Goal: Complete application form

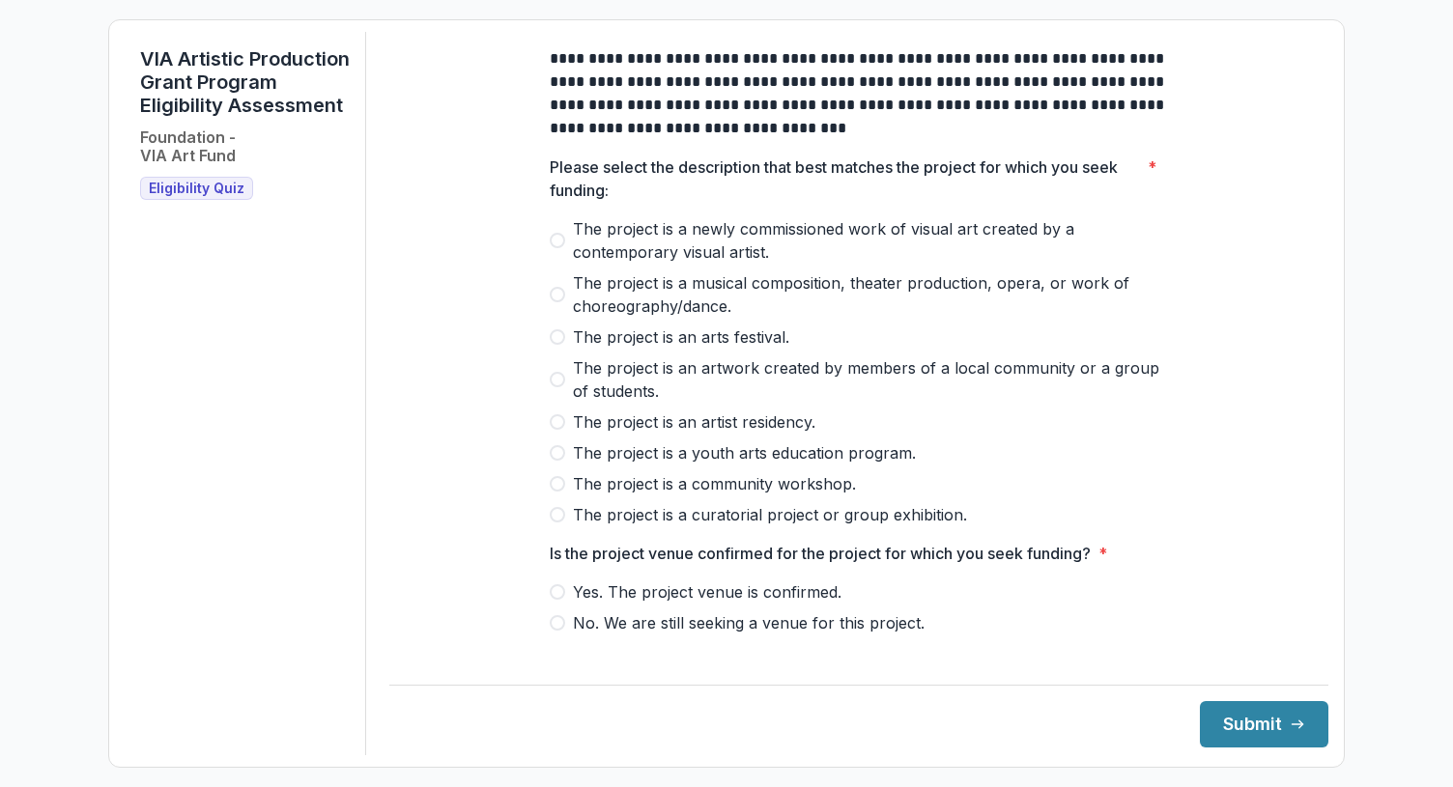
click at [872, 118] on p "**********" at bounding box center [859, 93] width 618 height 93
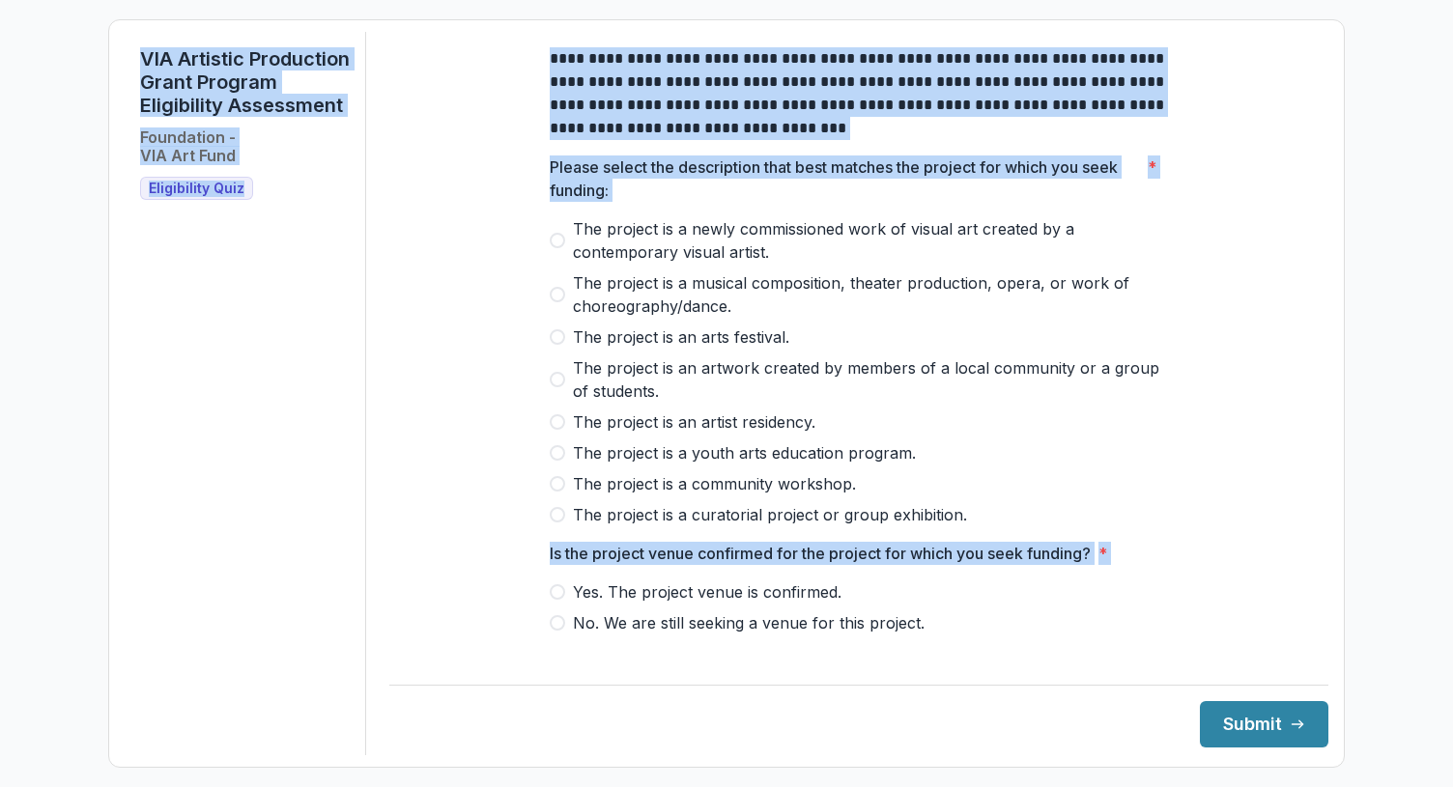
copy body "**********"
click at [813, 234] on span "The project is a newly commissioned work of visual art created by a contemporar…" at bounding box center [870, 240] width 595 height 46
click at [907, 398] on span "The project is an artwork created by members of a local community or a group of…" at bounding box center [870, 379] width 595 height 46
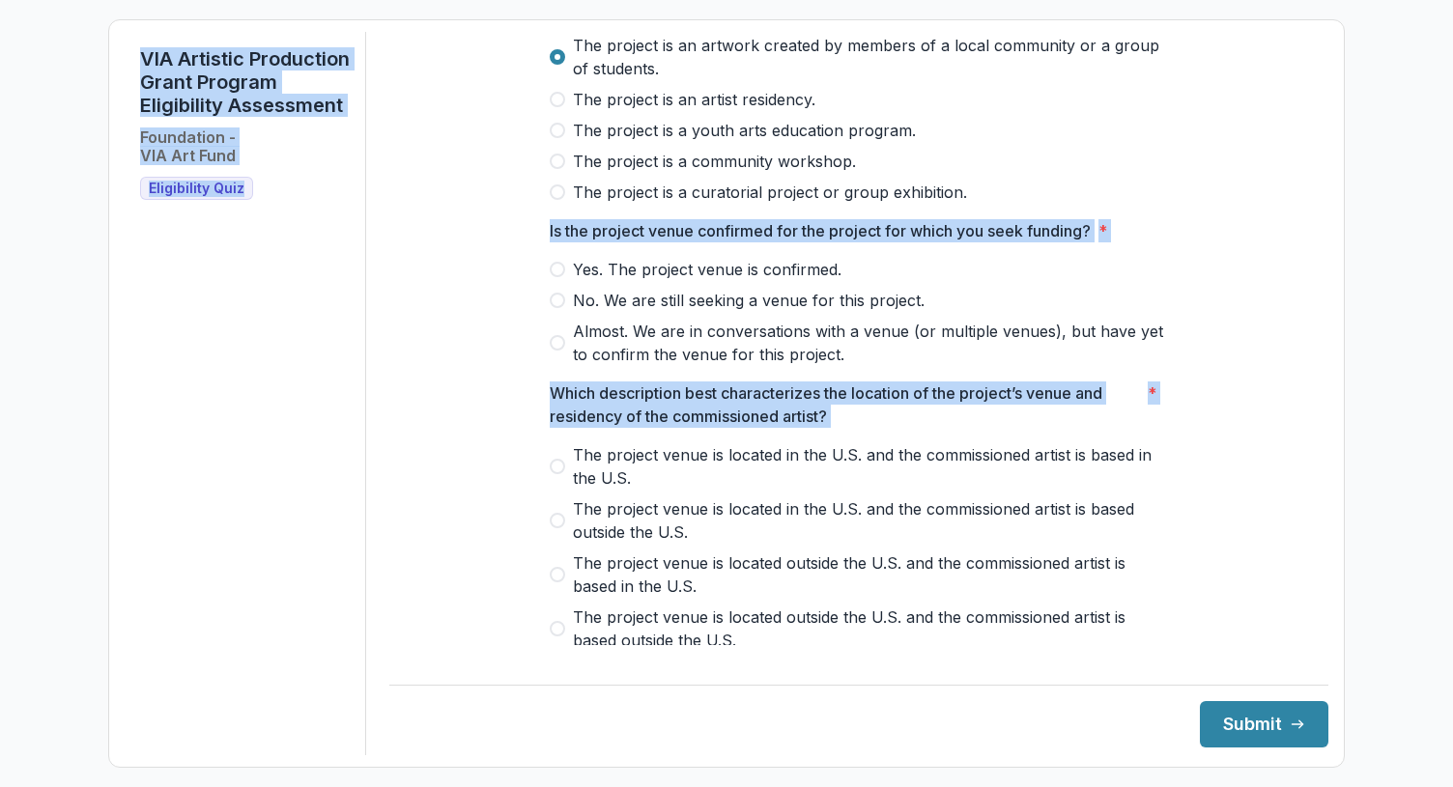
scroll to position [322, 0]
click at [753, 281] on span "Yes. The project venue is confirmed." at bounding box center [707, 270] width 269 height 23
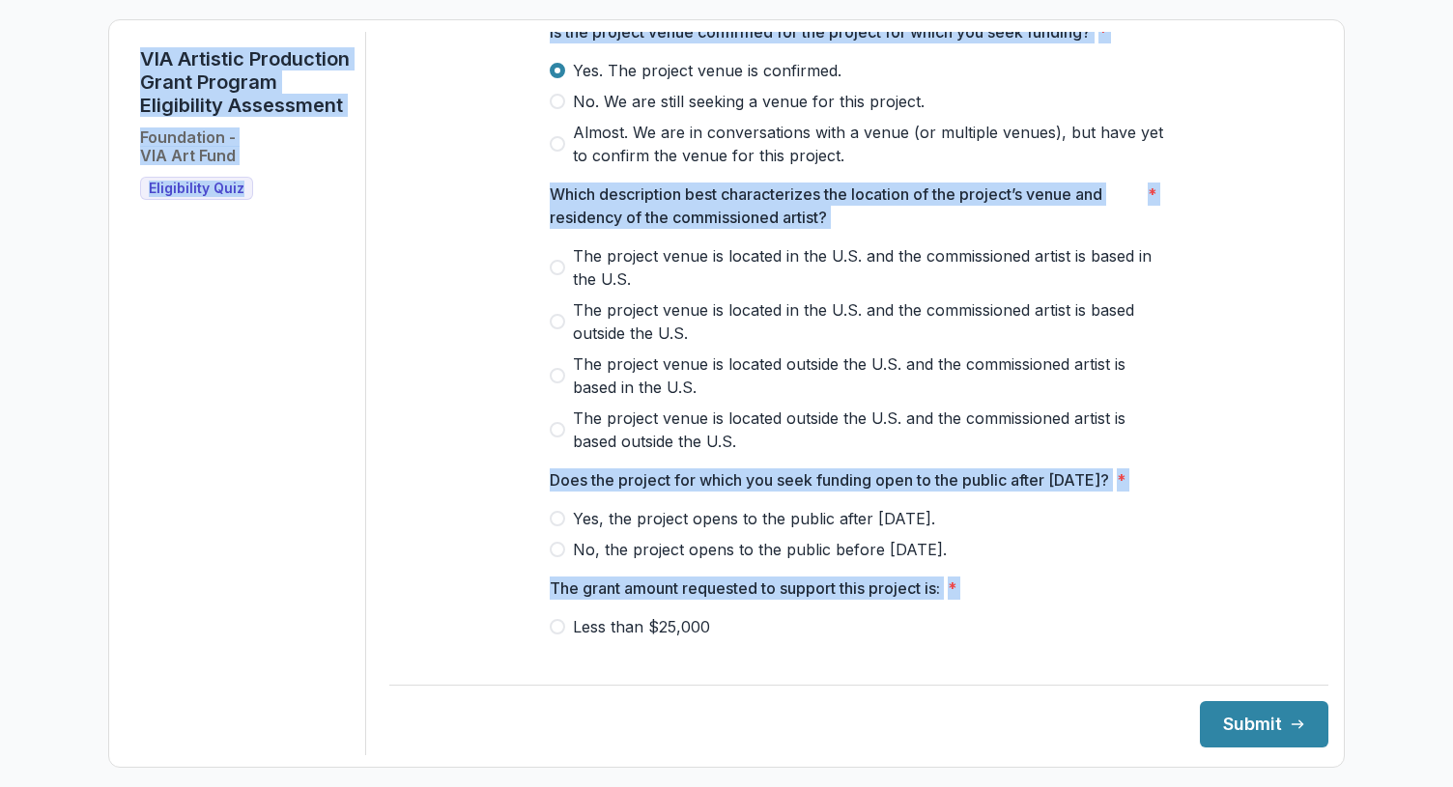
scroll to position [520, 0]
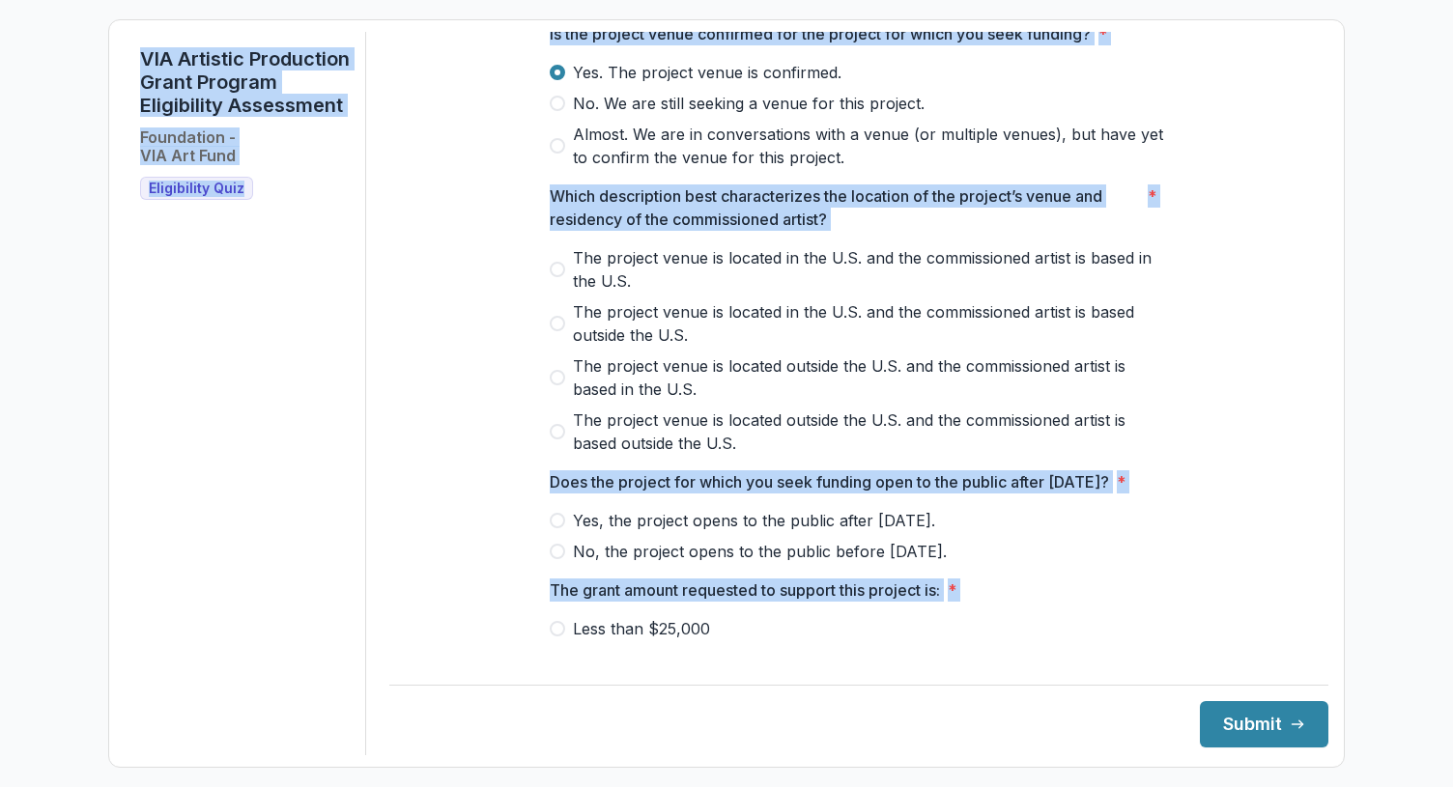
click at [996, 282] on span "The project venue is located in the U.S. and the commissioned artist is based i…" at bounding box center [870, 269] width 595 height 46
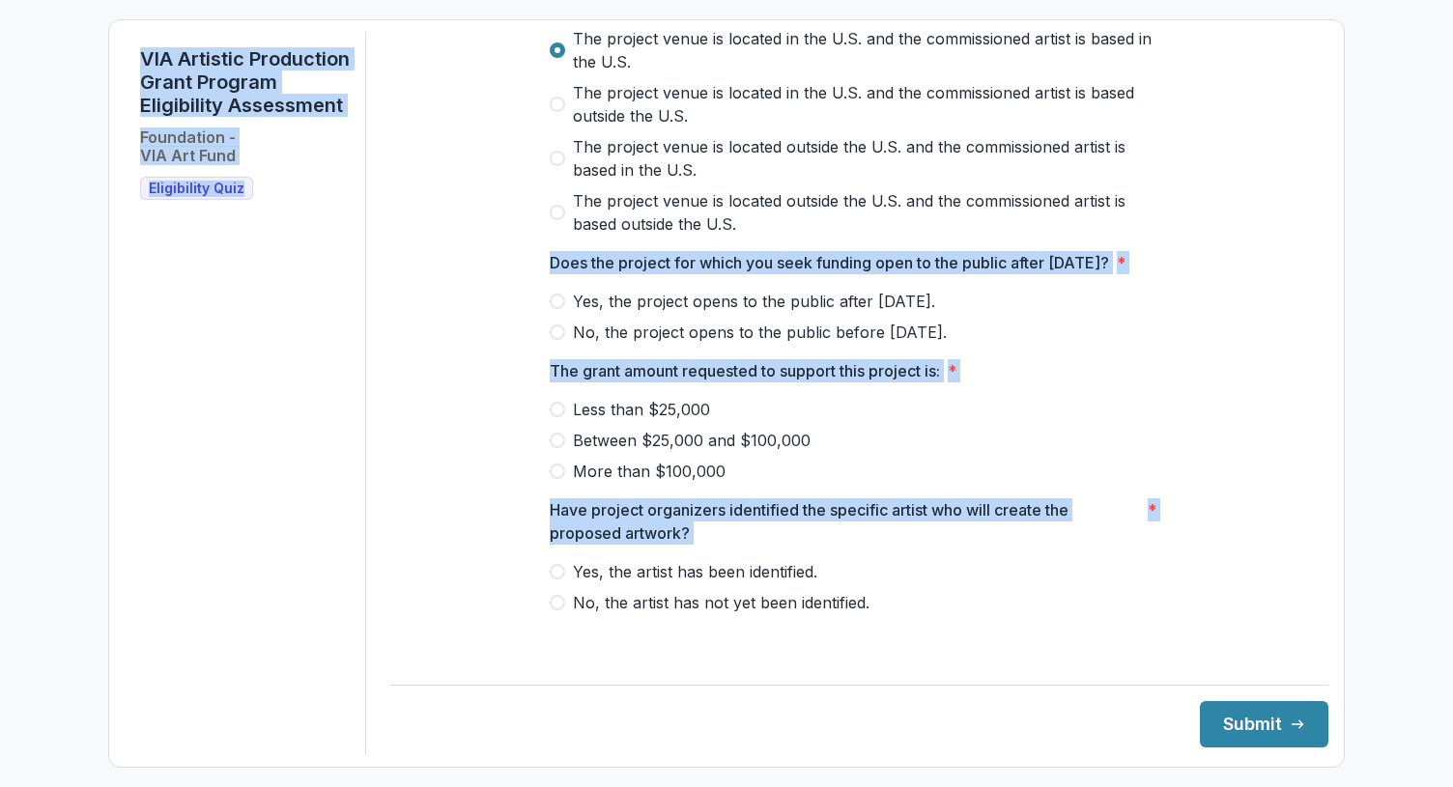
scroll to position [761, 0]
click at [909, 313] on span "Yes, the project opens to the public after [DATE]." at bounding box center [754, 301] width 362 height 23
click at [735, 452] on span "Between $25,000 and $100,000" at bounding box center [692, 440] width 238 height 23
click at [764, 583] on span "Yes, the artist has been identified." at bounding box center [695, 571] width 244 height 23
click at [1303, 728] on button "Submit" at bounding box center [1264, 724] width 128 height 46
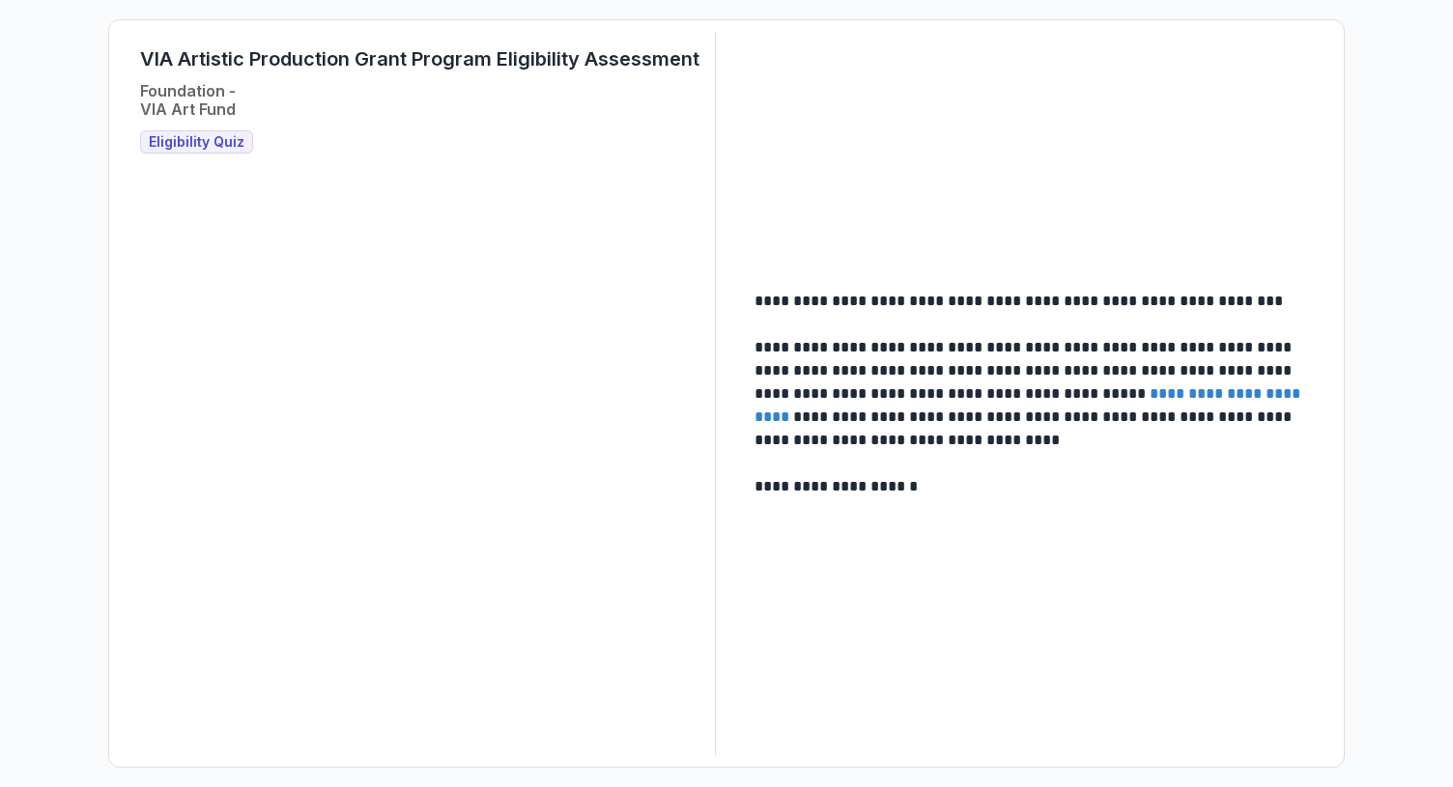
click at [1203, 538] on div "**********" at bounding box center [727, 394] width 1204 height 724
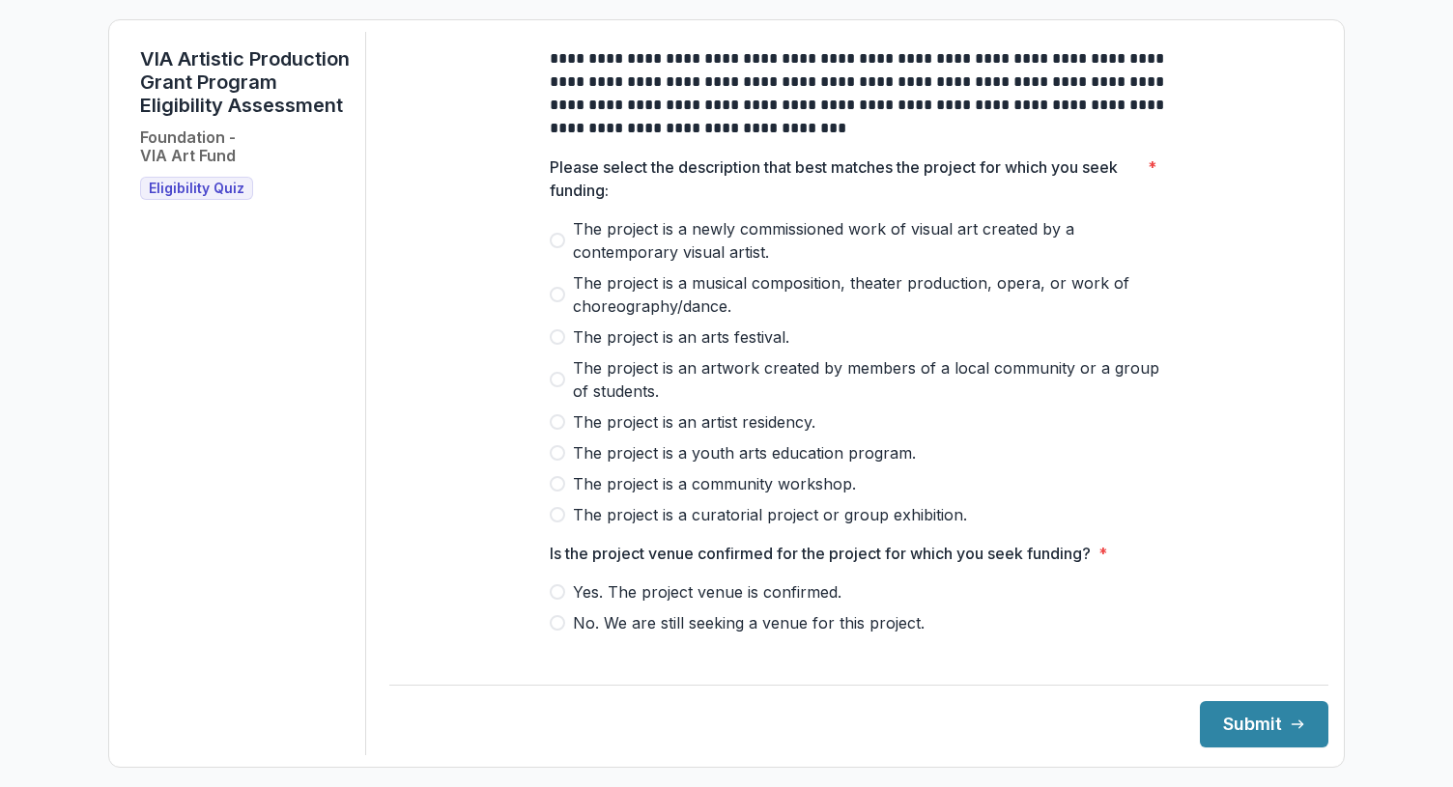
click at [732, 264] on span "The project is a newly commissioned work of visual art created by a contemporar…" at bounding box center [870, 240] width 595 height 46
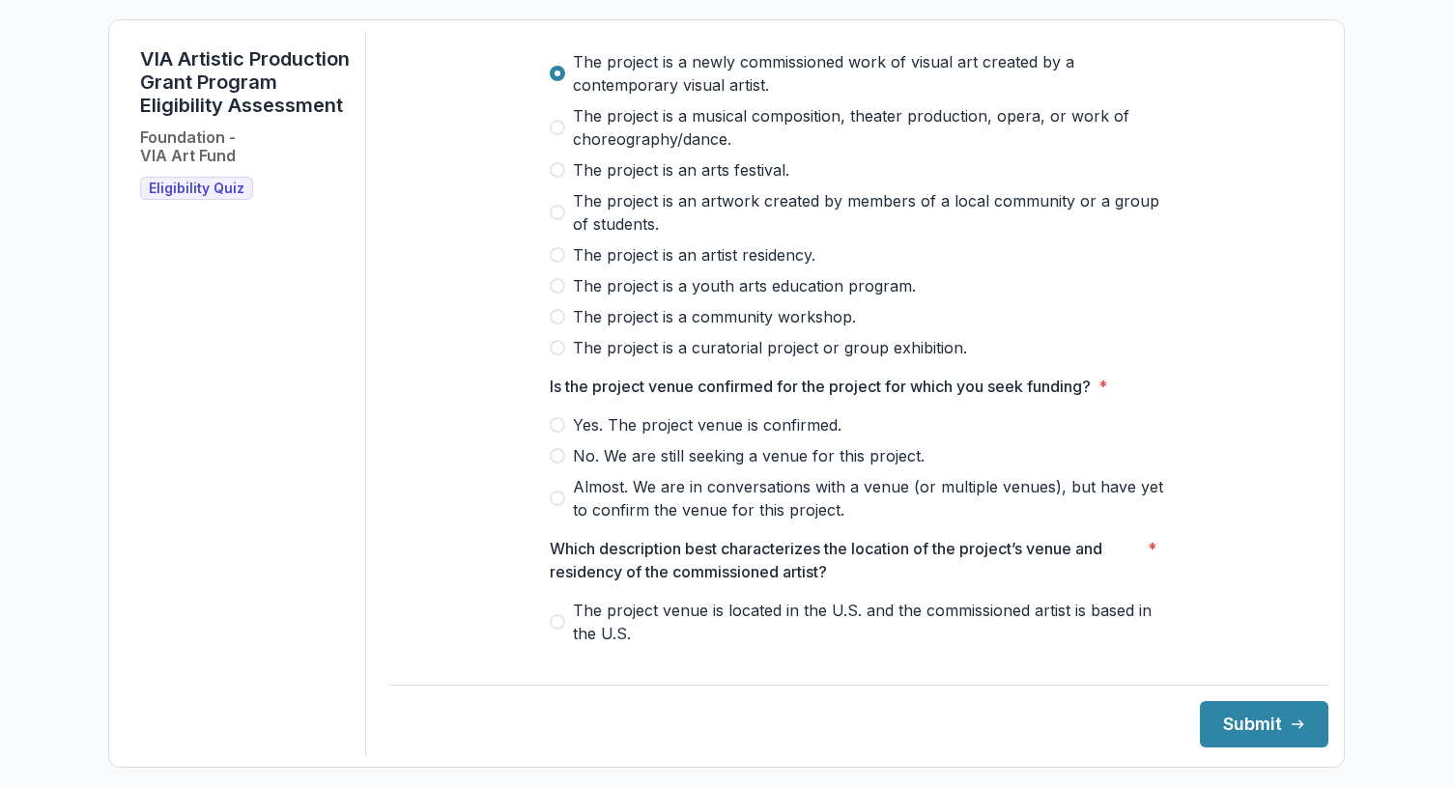
scroll to position [171, 0]
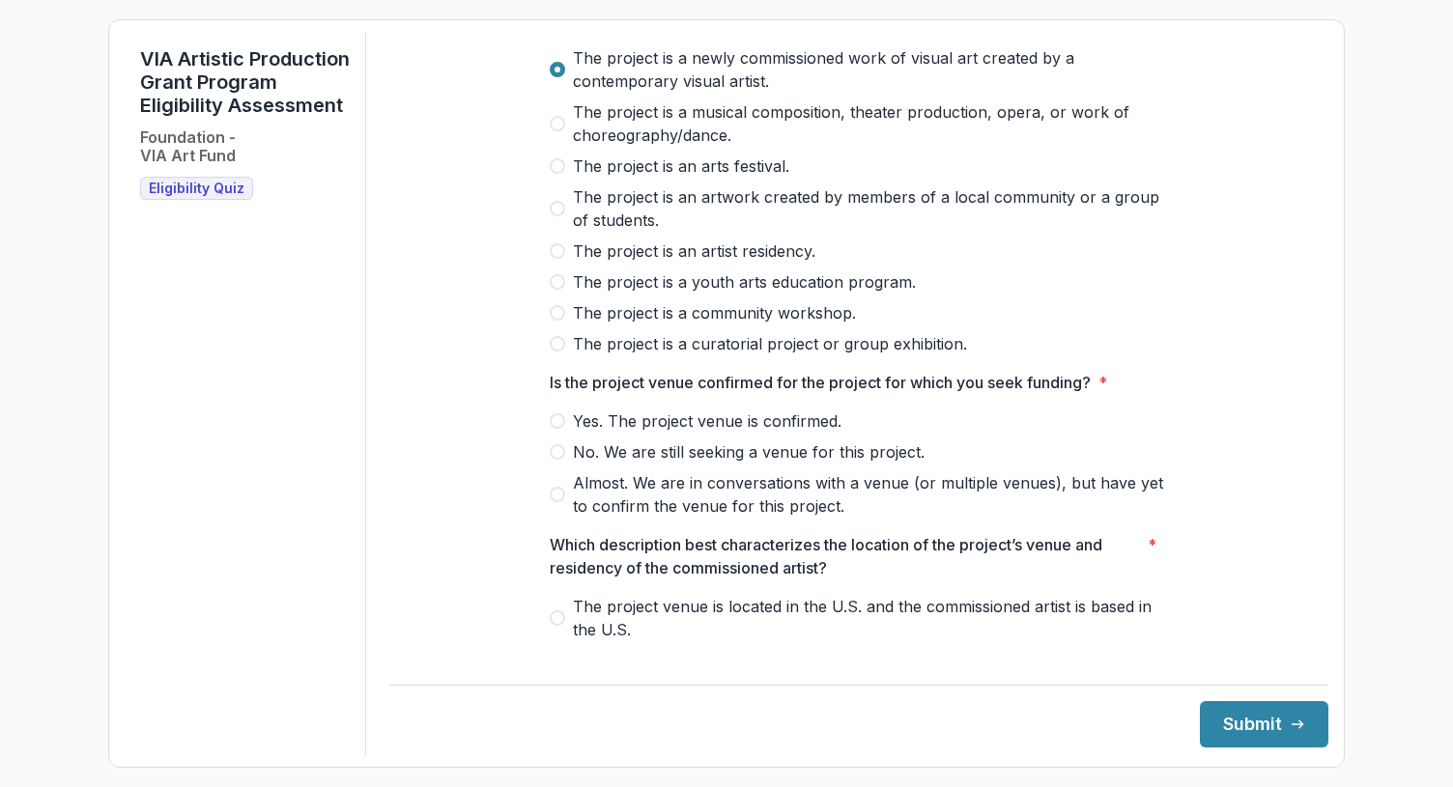
click at [573, 433] on span "Yes. The project venue is confirmed." at bounding box center [707, 421] width 269 height 23
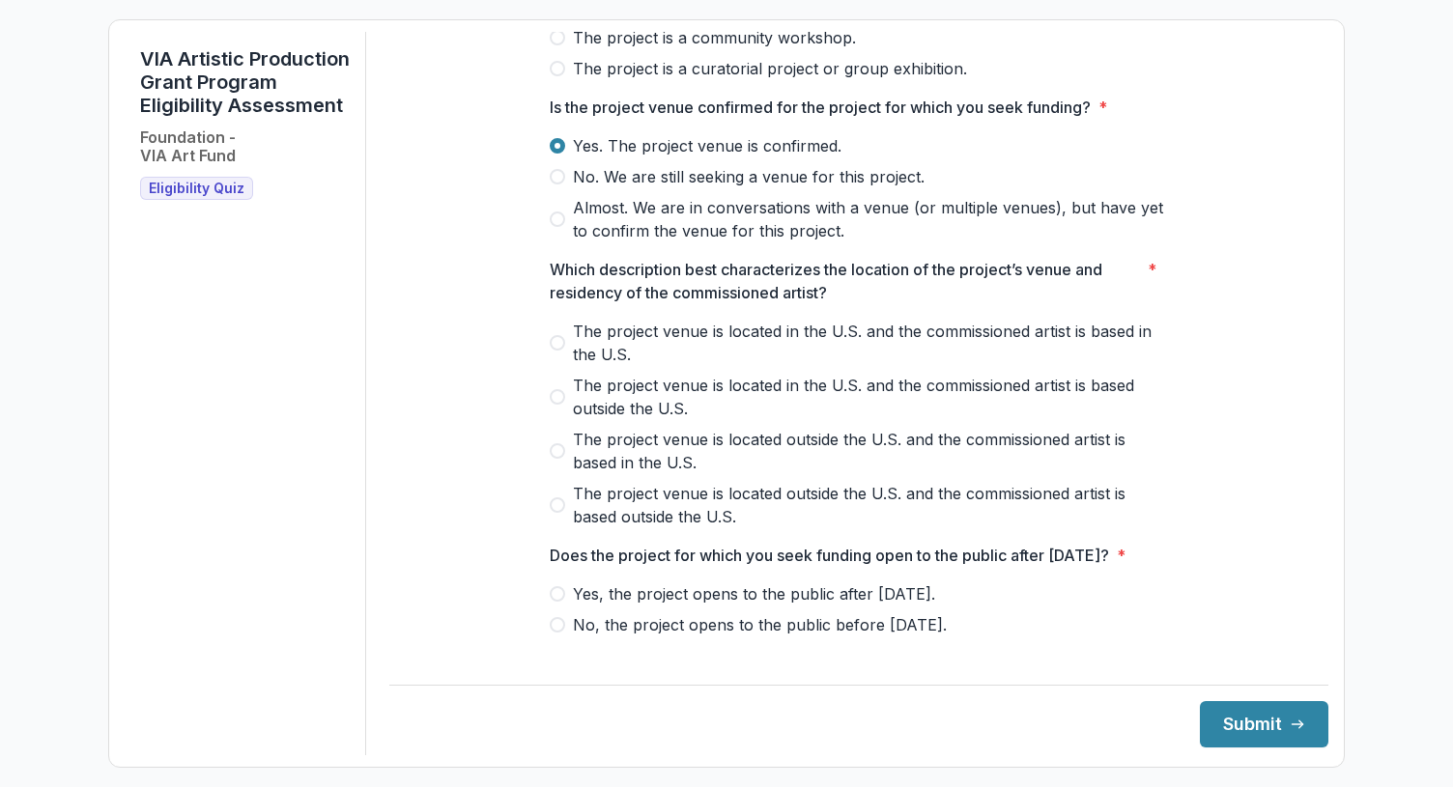
click at [550, 351] on label "The project venue is located in the U.S. and the commissioned artist is based i…" at bounding box center [859, 343] width 618 height 46
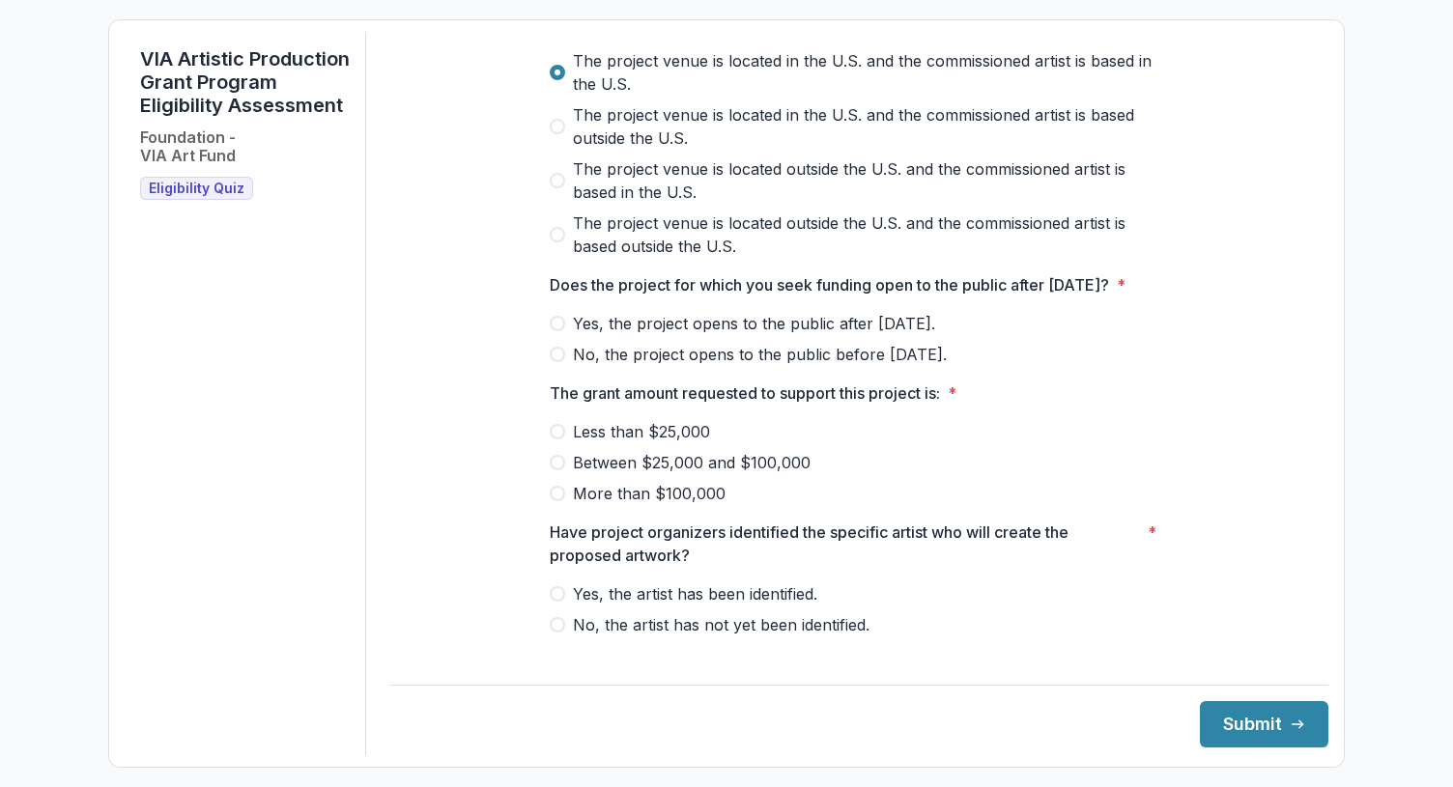
scroll to position [745, 0]
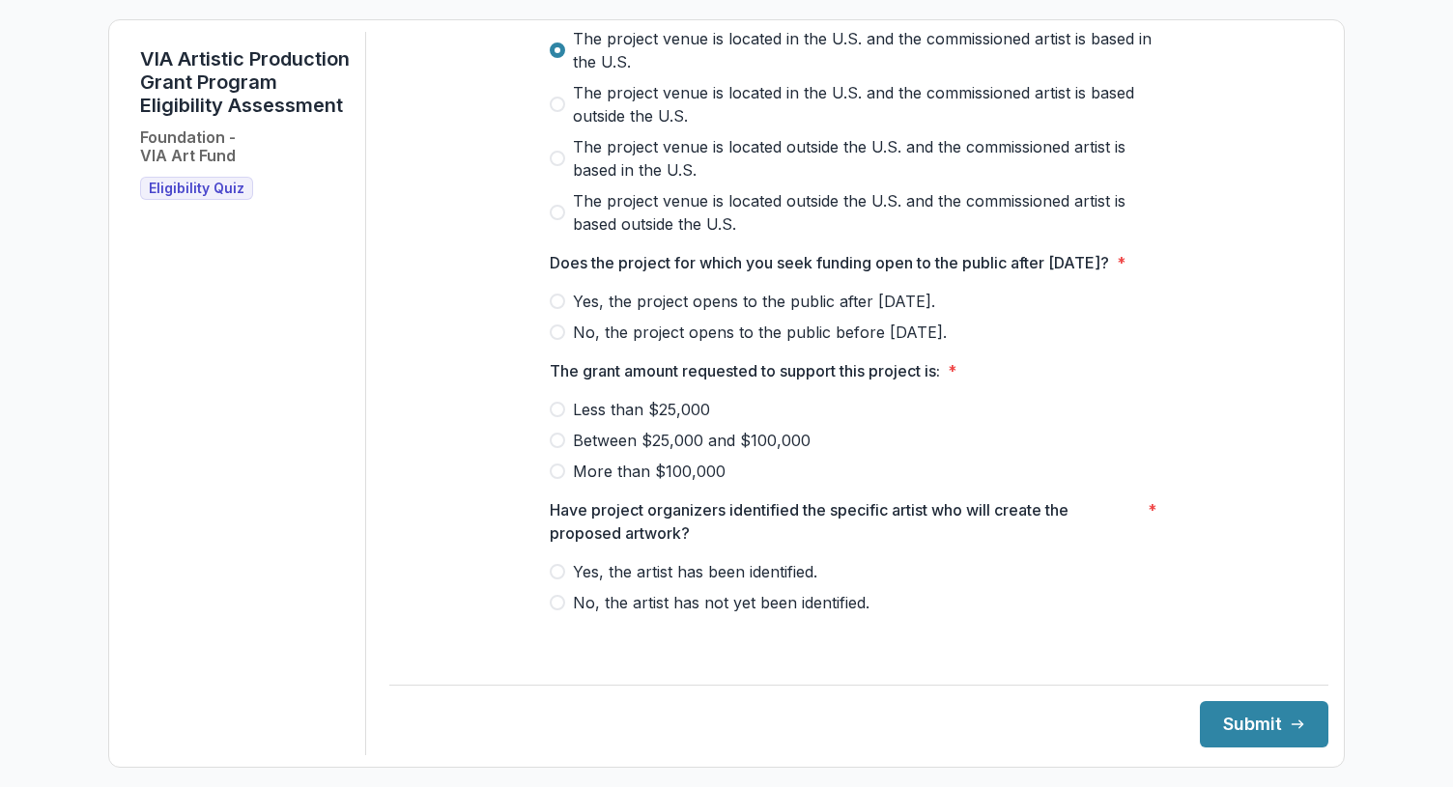
click at [567, 313] on label "Yes, the project opens to the public after [DATE]." at bounding box center [859, 301] width 618 height 23
click at [550, 448] on span at bounding box center [557, 440] width 15 height 15
click at [557, 580] on span at bounding box center [557, 571] width 15 height 15
click at [1290, 731] on icon "submit" at bounding box center [1297, 724] width 15 height 15
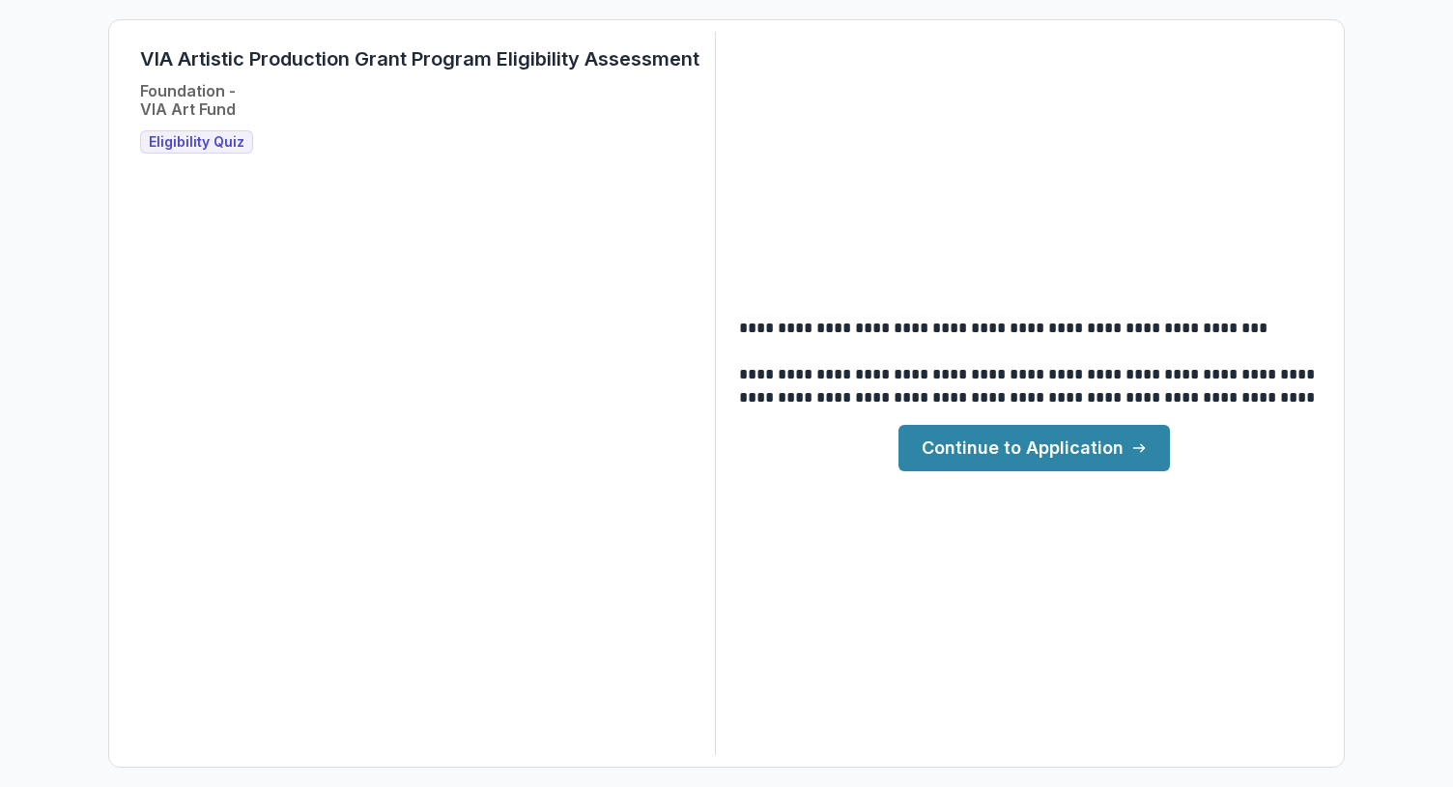
click at [1127, 452] on link "Continue to Application" at bounding box center [1033, 448] width 271 height 46
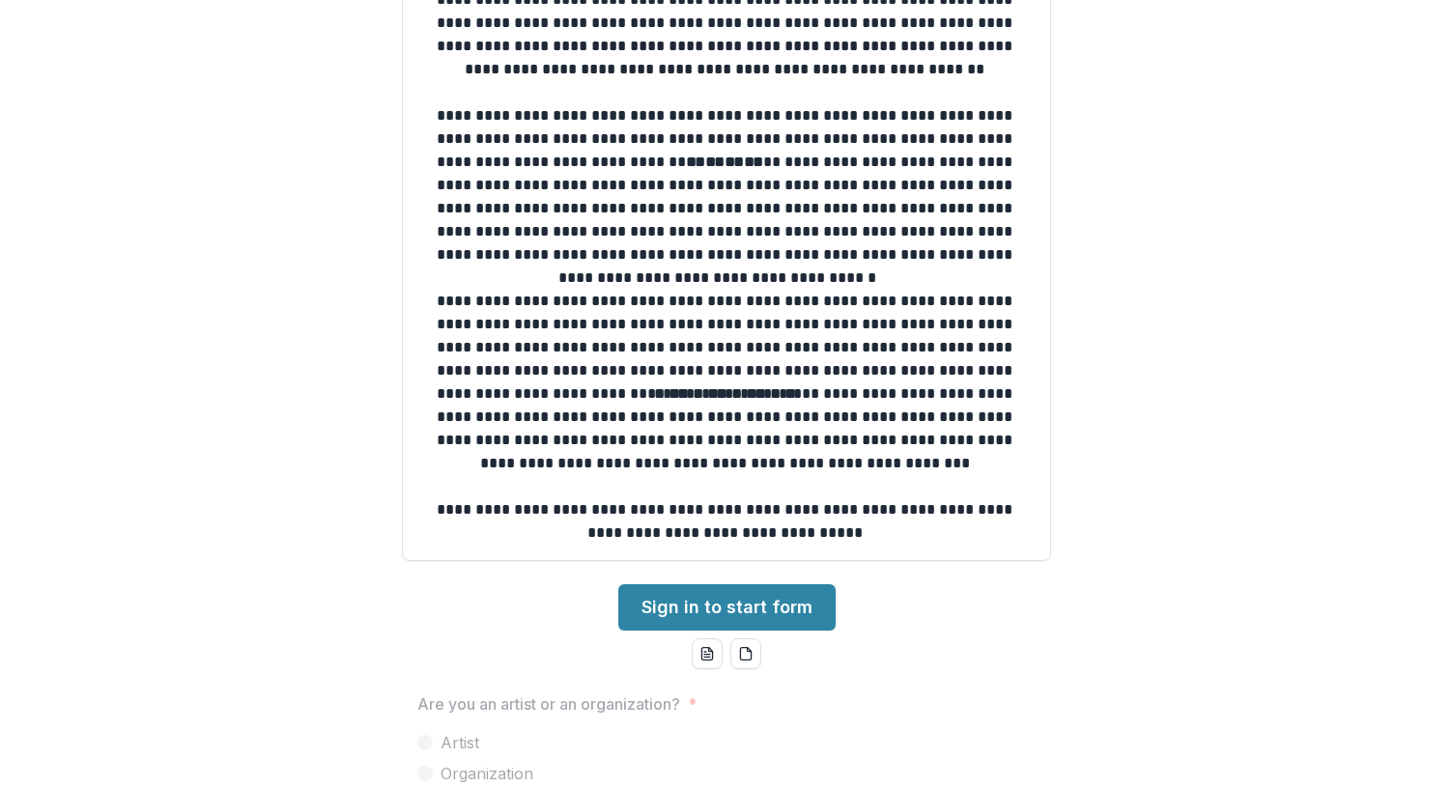
scroll to position [305, 0]
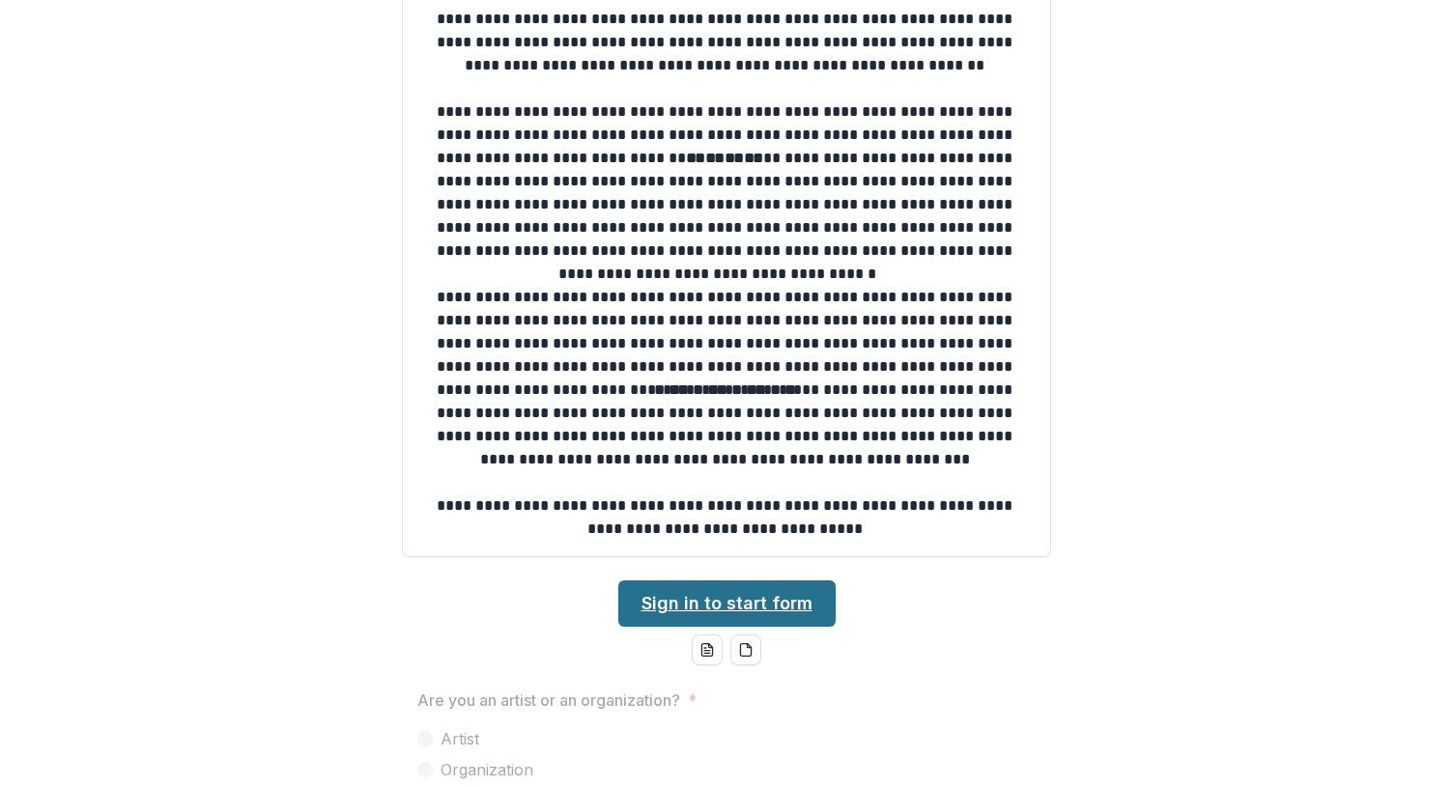
click at [816, 603] on link "Sign in to start form" at bounding box center [726, 604] width 217 height 46
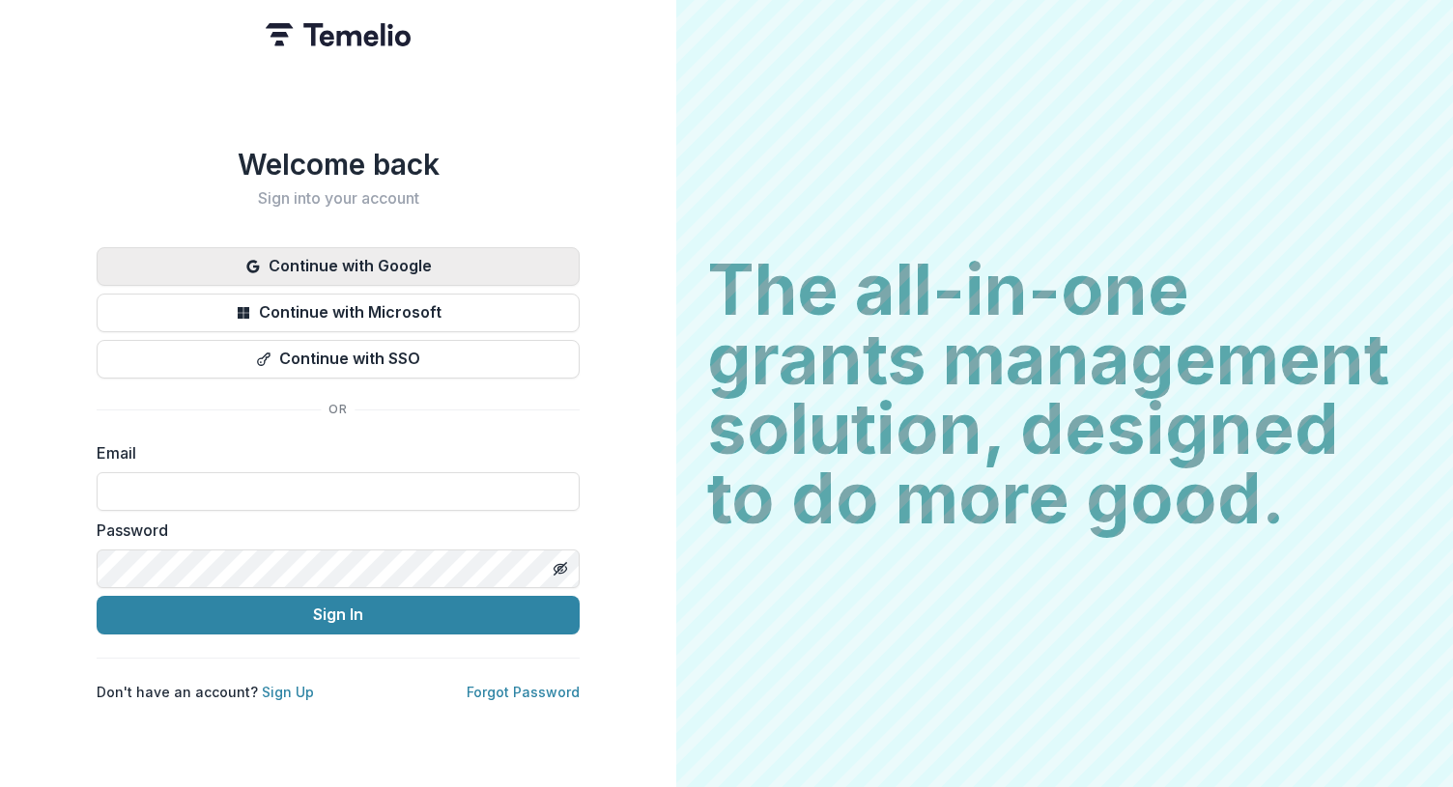
click at [387, 261] on button "Continue with Google" at bounding box center [338, 266] width 483 height 39
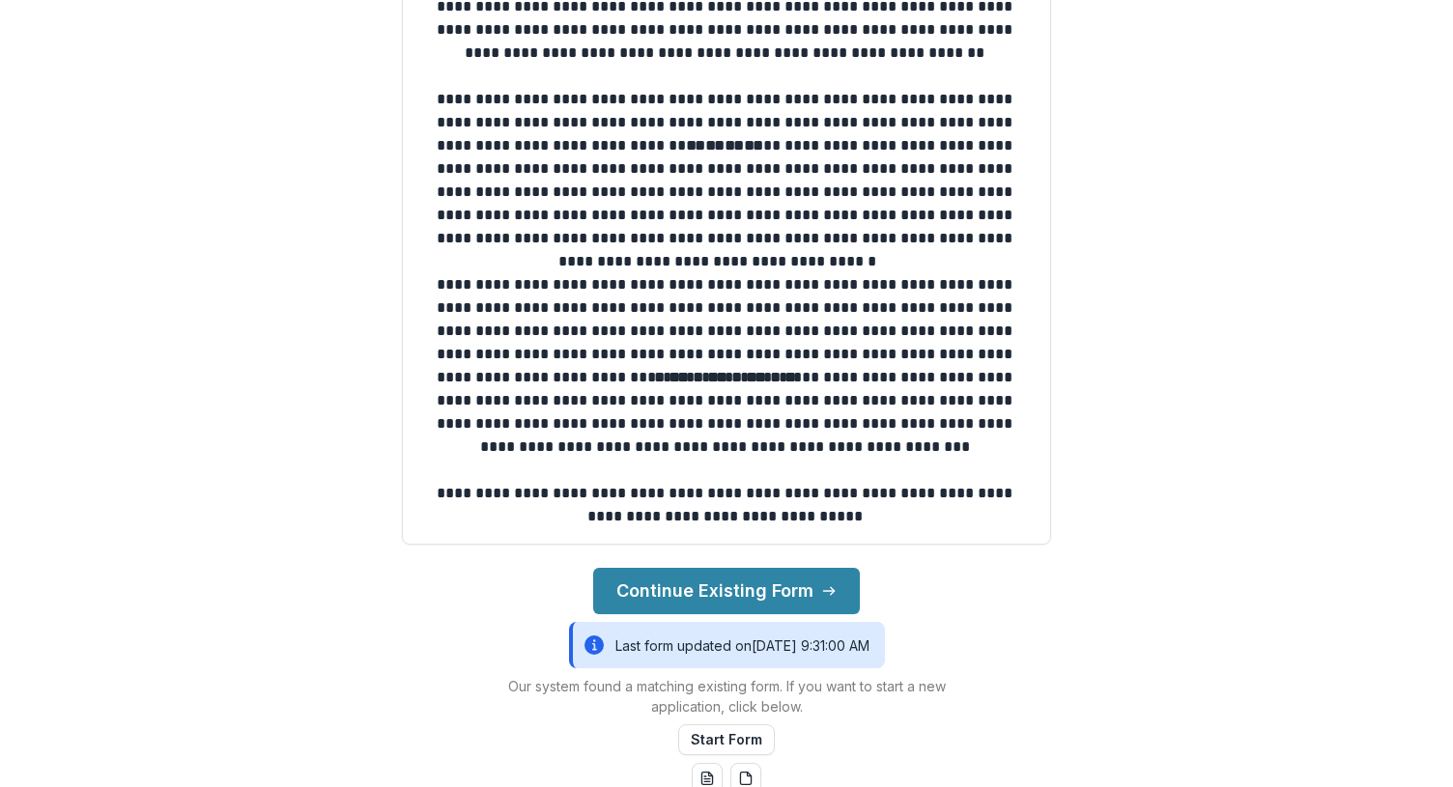
scroll to position [619, 0]
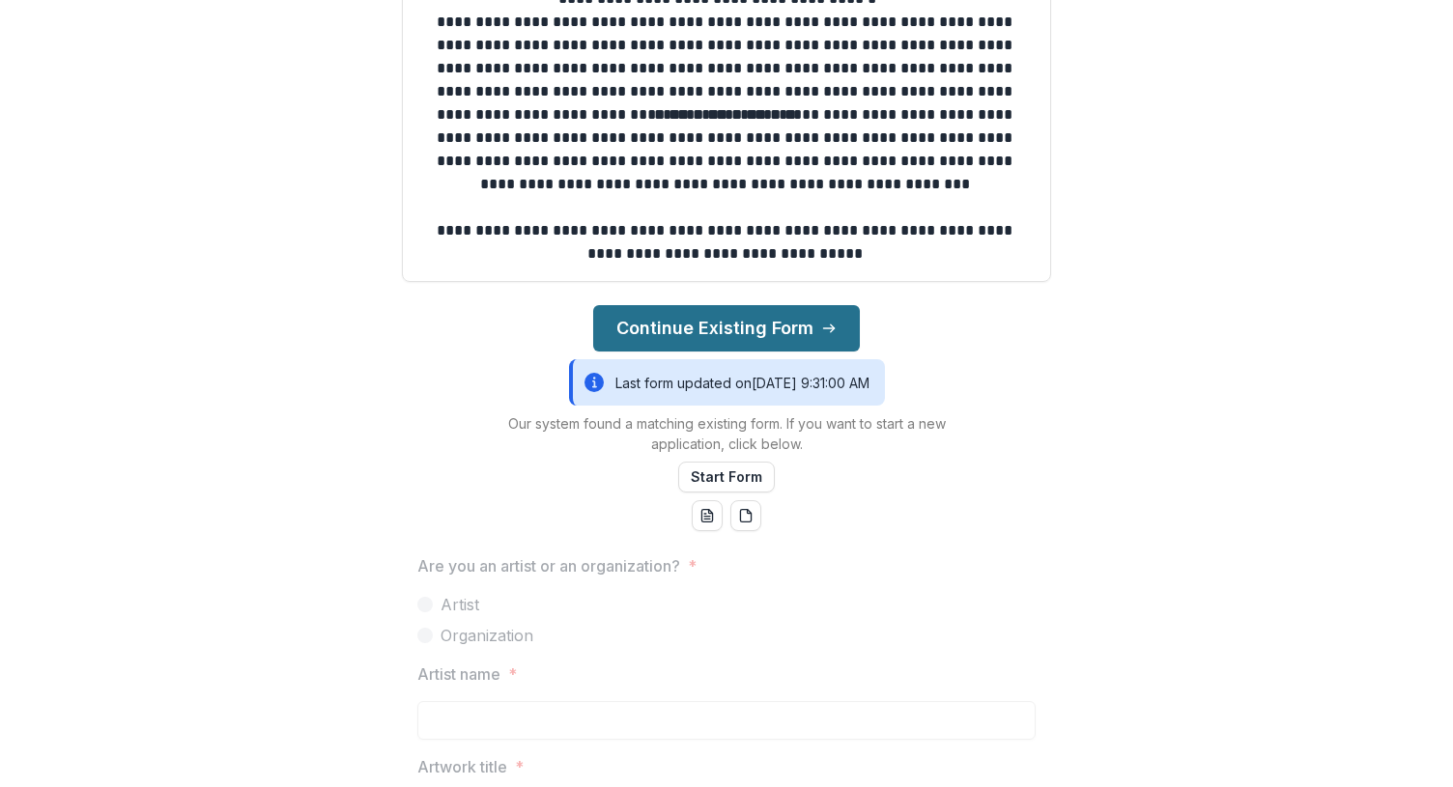
click at [759, 329] on button "Continue Existing Form" at bounding box center [726, 328] width 267 height 46
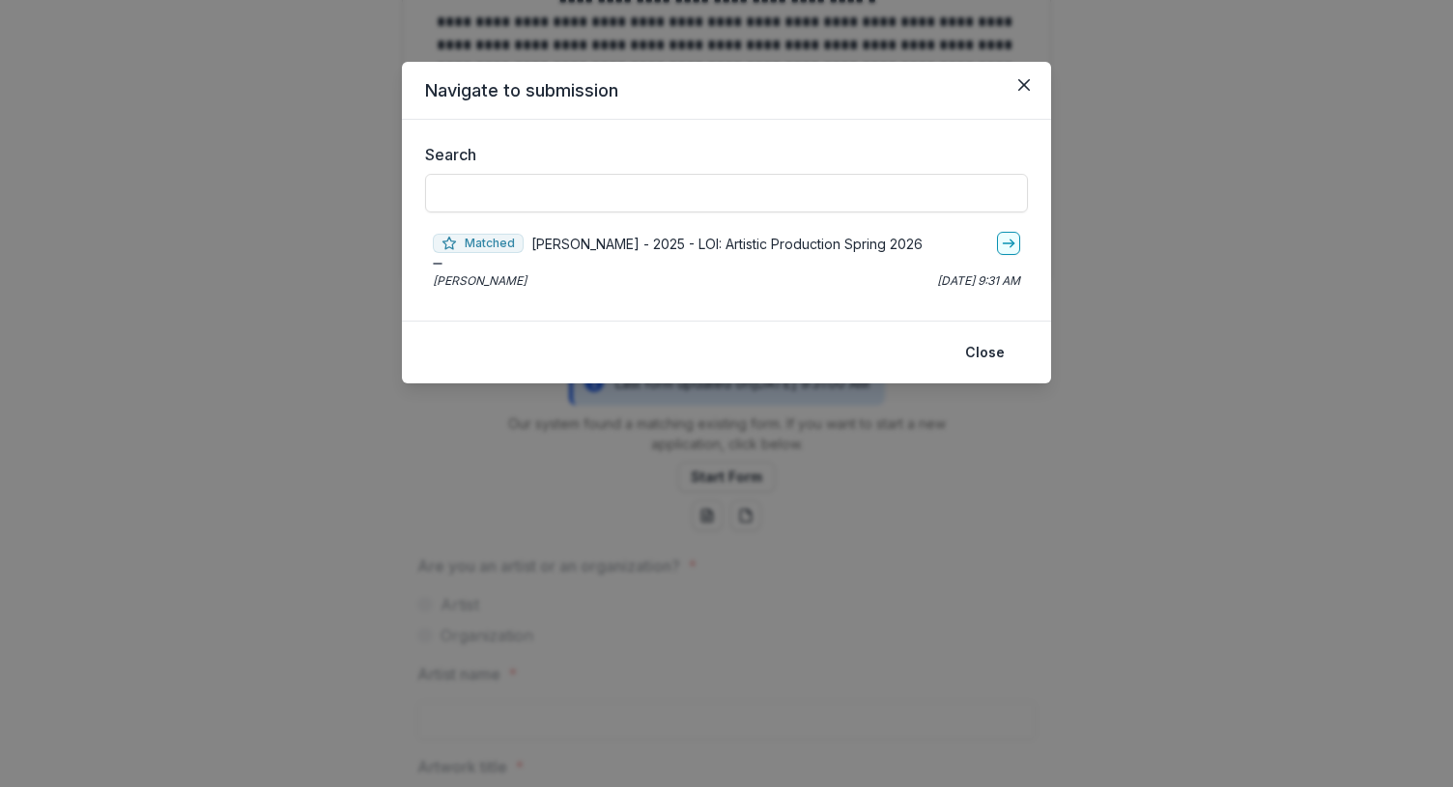
click at [791, 232] on div "Matched Rey Jeong - 2025 - LOI: Artistic Production Spring 2026" at bounding box center [726, 243] width 587 height 23
click at [1005, 241] on icon "go-to" at bounding box center [1008, 243] width 15 height 15
